Goal: Information Seeking & Learning: Learn about a topic

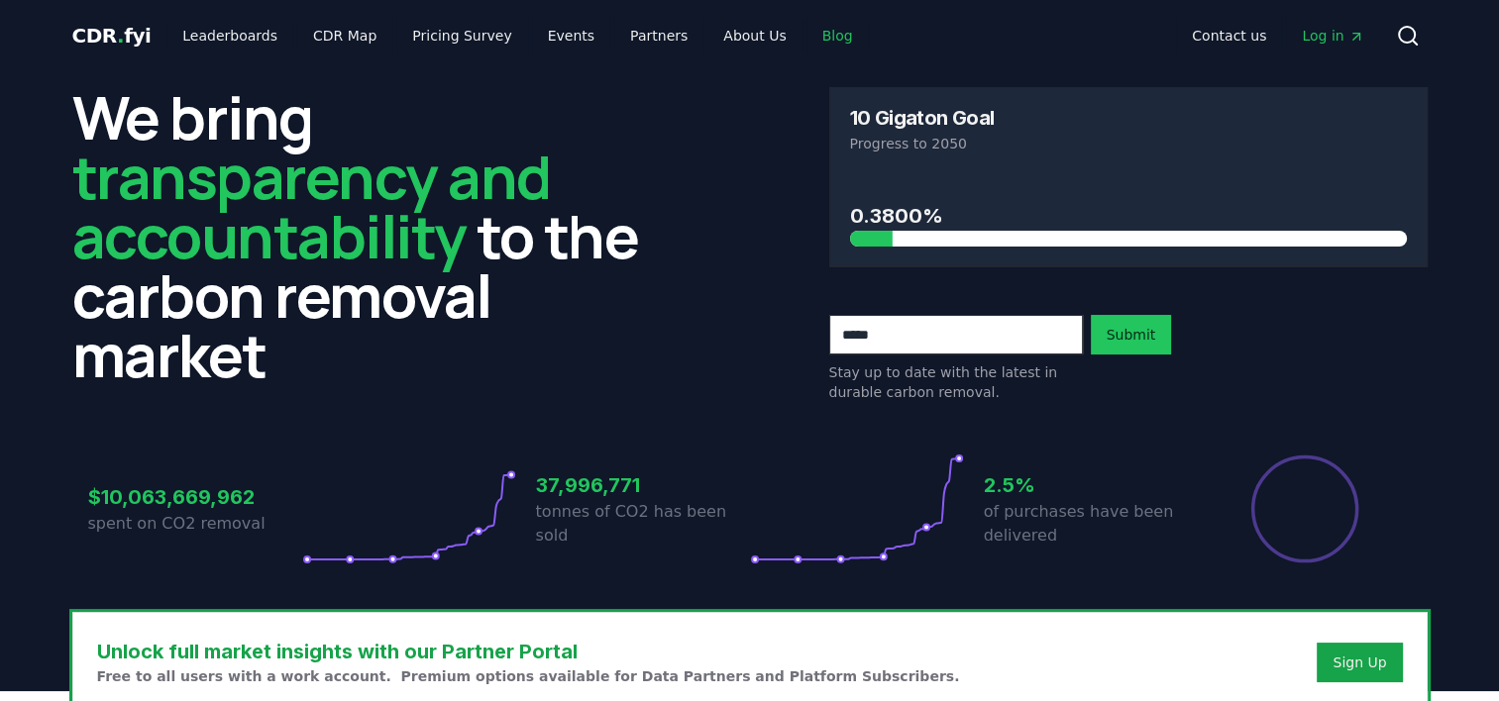
click at [806, 45] on link "Blog" at bounding box center [837, 36] width 62 height 36
click at [816, 30] on link "Blog" at bounding box center [837, 36] width 62 height 36
click at [806, 43] on link "Blog" at bounding box center [837, 36] width 62 height 36
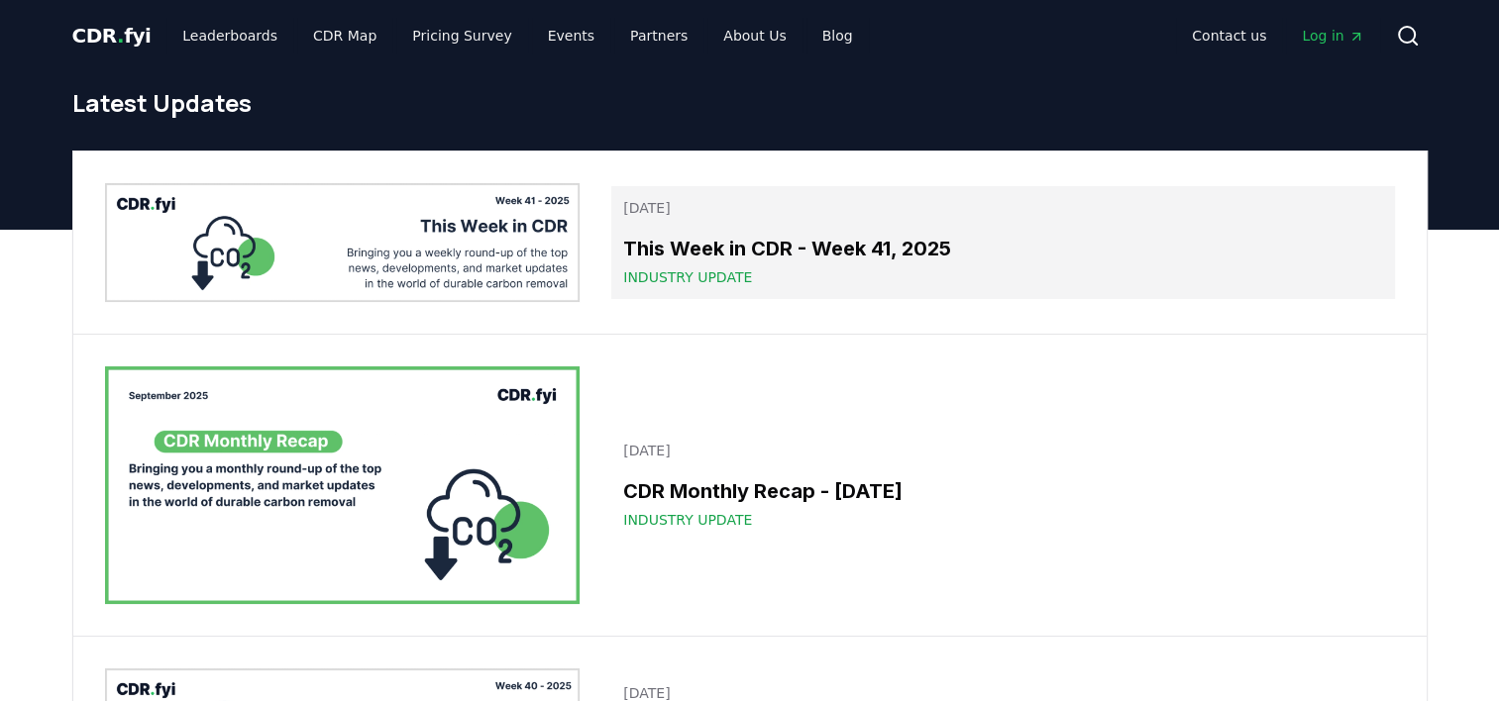
click at [773, 248] on h3 "This Week in CDR - Week 41, 2025" at bounding box center [1002, 249] width 759 height 30
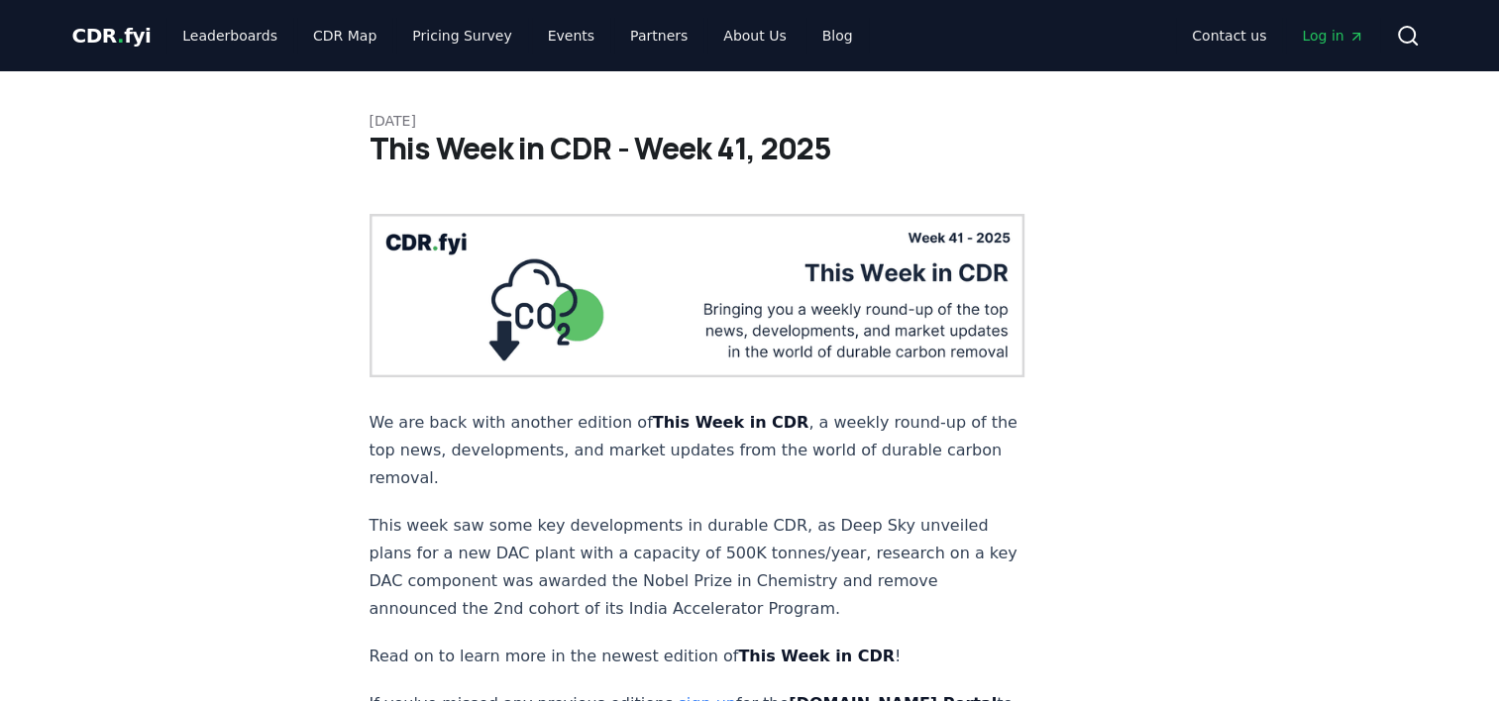
click at [571, 523] on p "This week saw some key developments in durable CDR, as Deep Sky unveiled plans …" at bounding box center [697, 567] width 656 height 111
click at [806, 40] on link "Blog" at bounding box center [837, 36] width 62 height 36
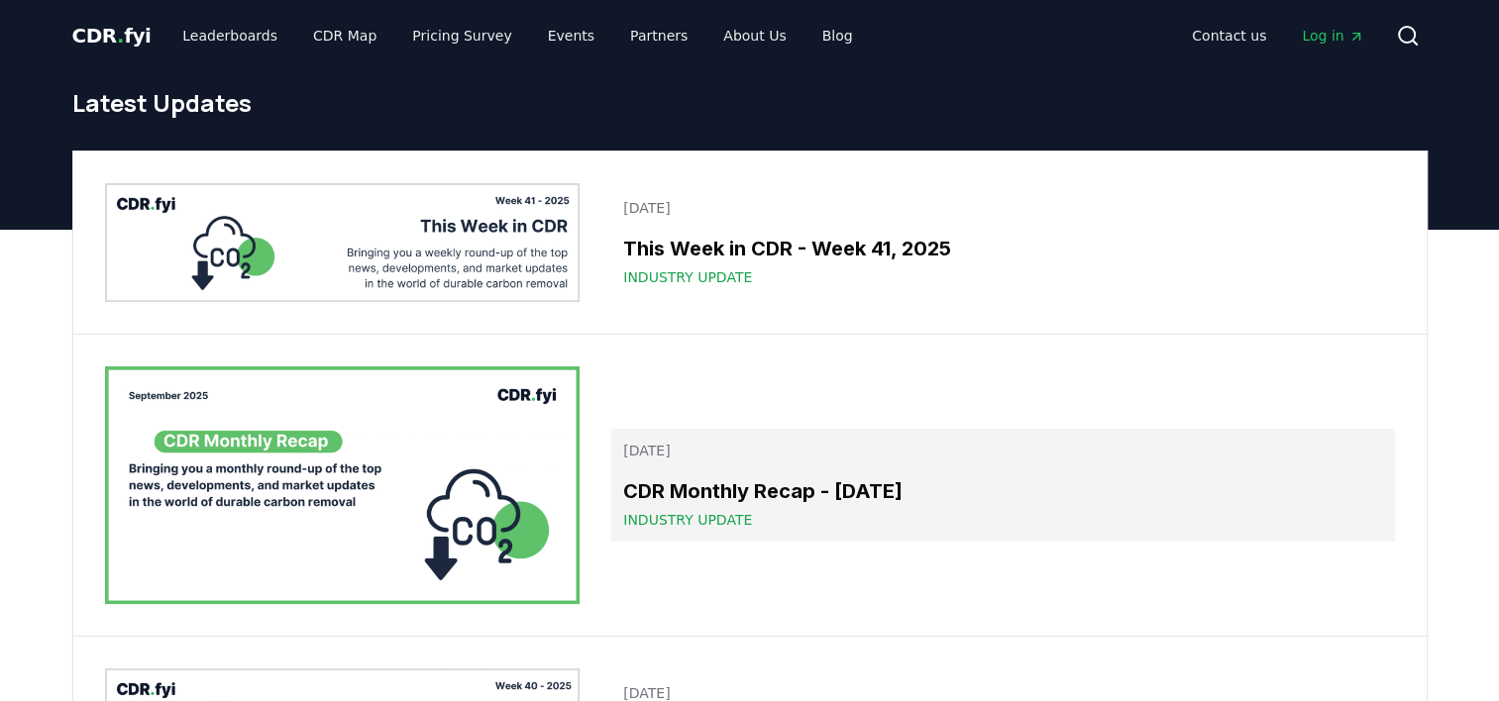
click at [751, 500] on h3 "CDR Monthly Recap - September 2025" at bounding box center [1002, 491] width 759 height 30
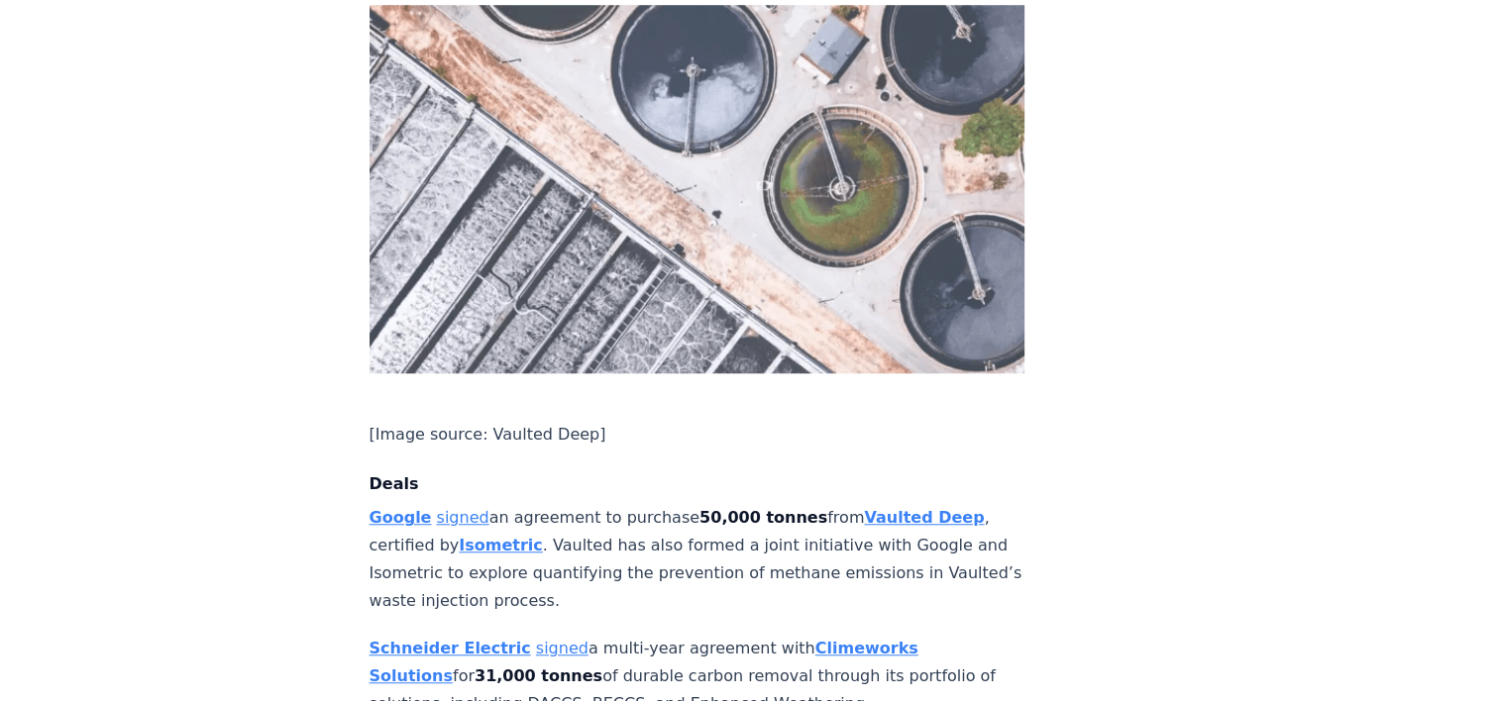
scroll to position [1482, 0]
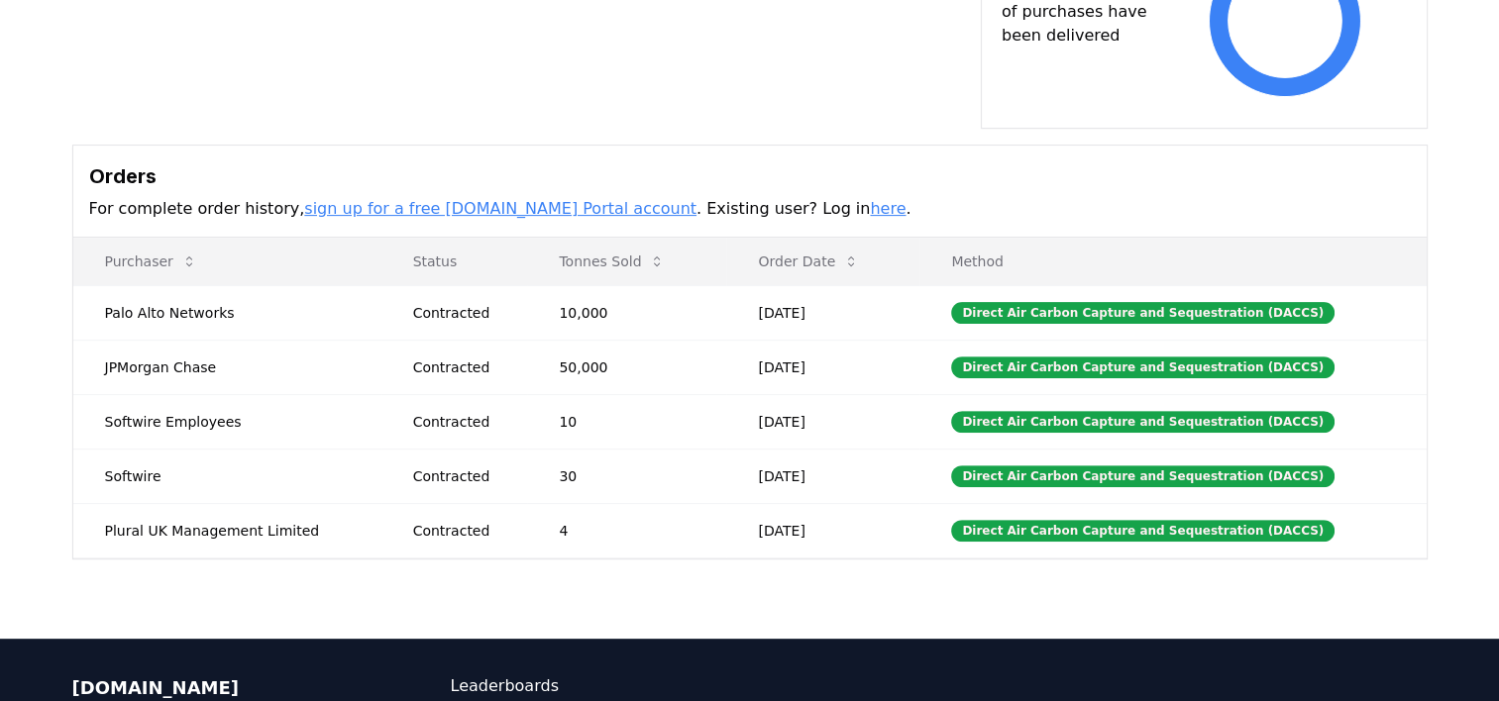
scroll to position [596, 0]
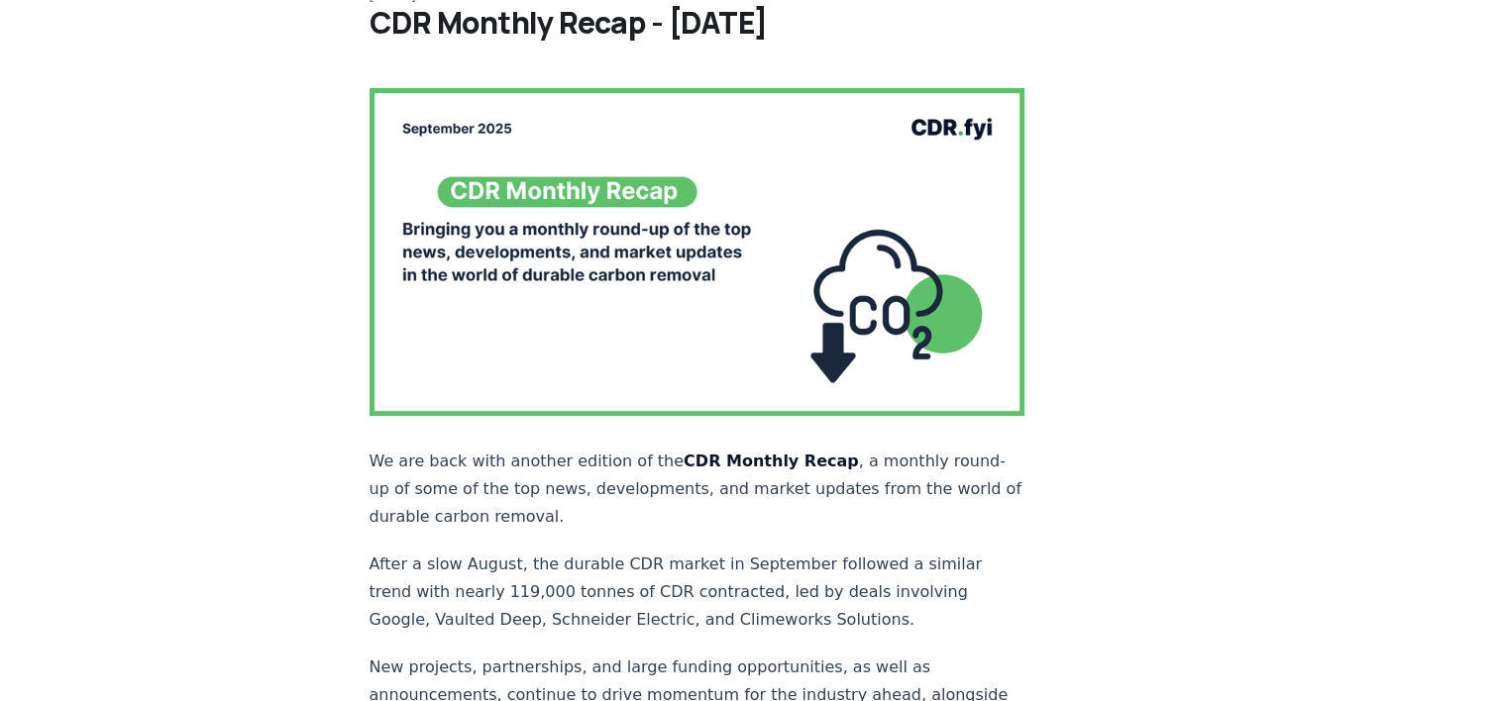
scroll to position [124, 0]
